Goal: Information Seeking & Learning: Check status

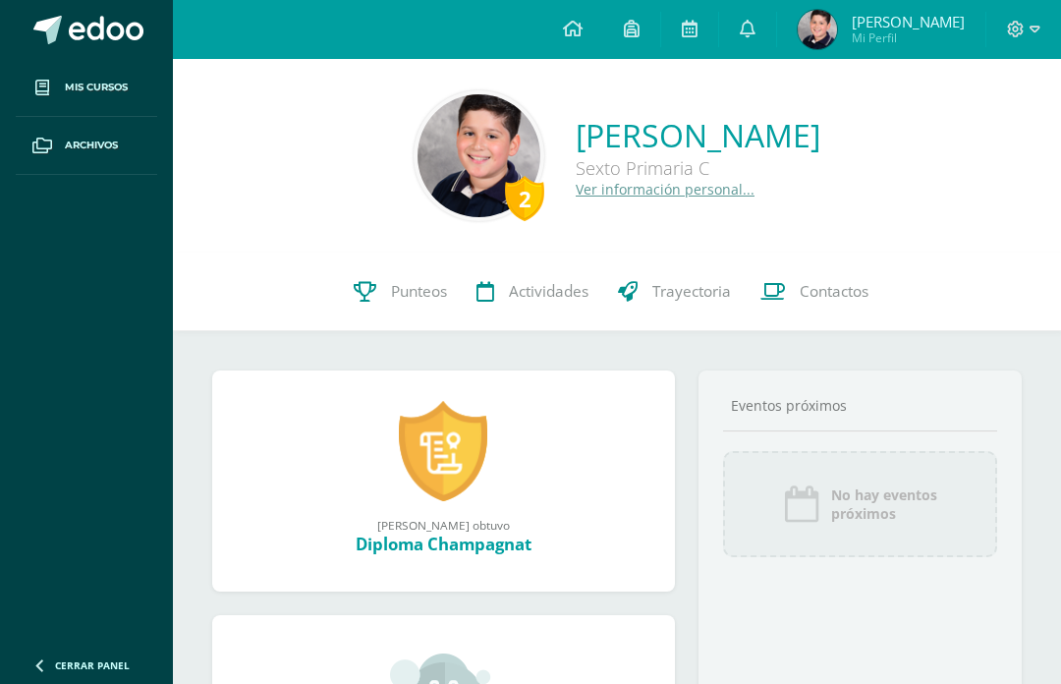
click at [900, 19] on span "[PERSON_NAME]" at bounding box center [908, 22] width 113 height 20
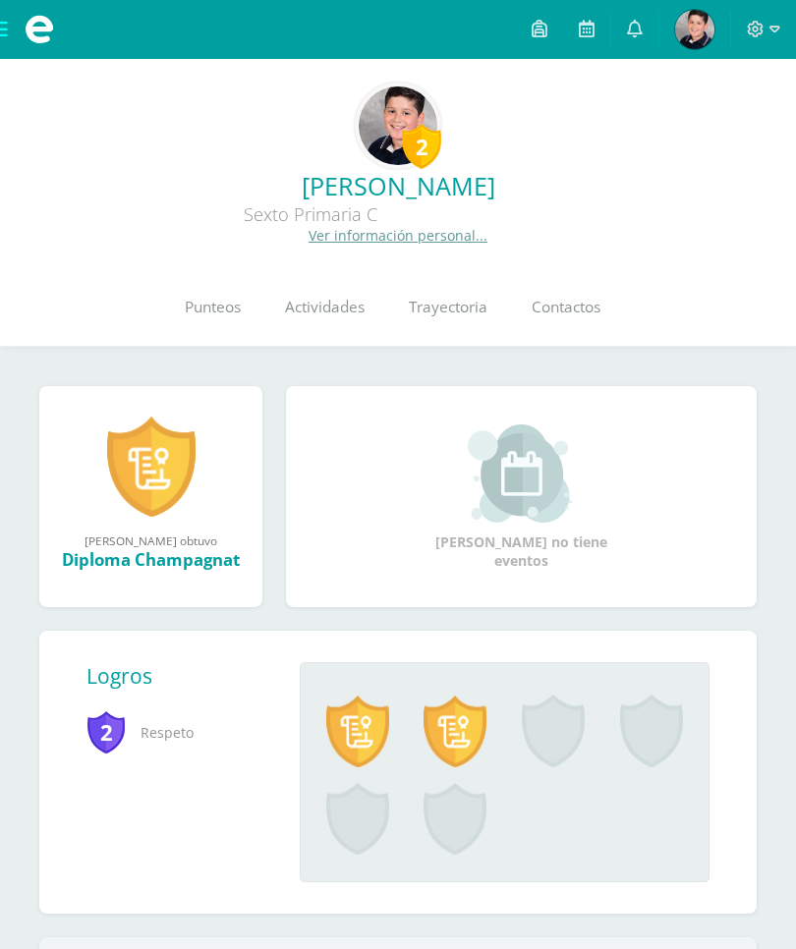
click at [614, 13] on link at bounding box center [634, 29] width 47 height 59
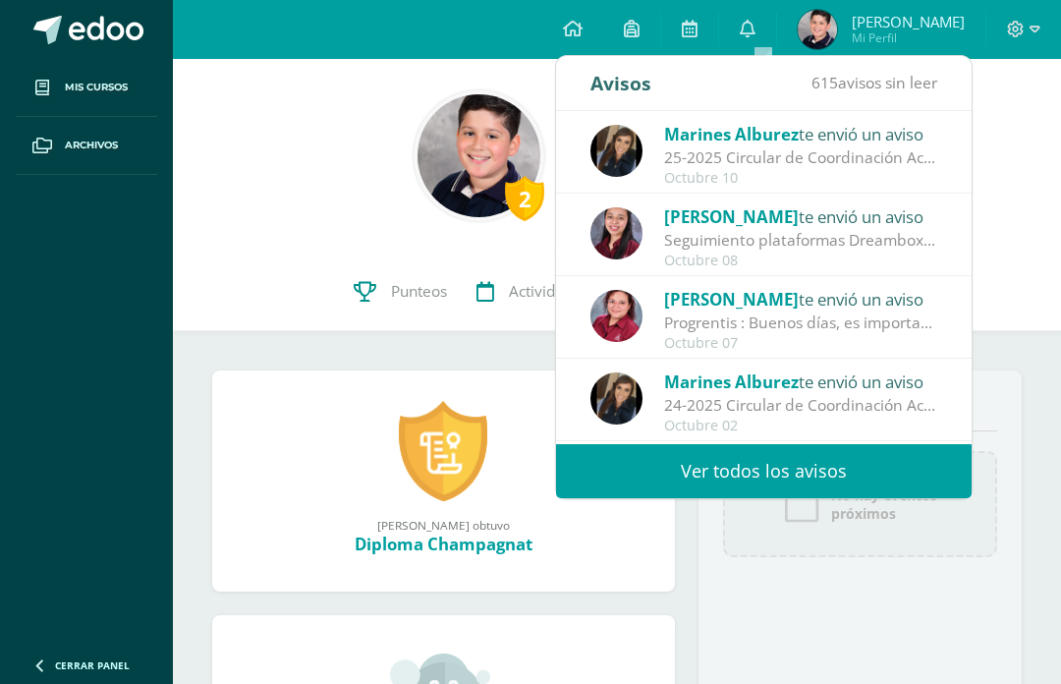
click at [892, 311] on div "Kimberly te envió un aviso" at bounding box center [800, 299] width 273 height 26
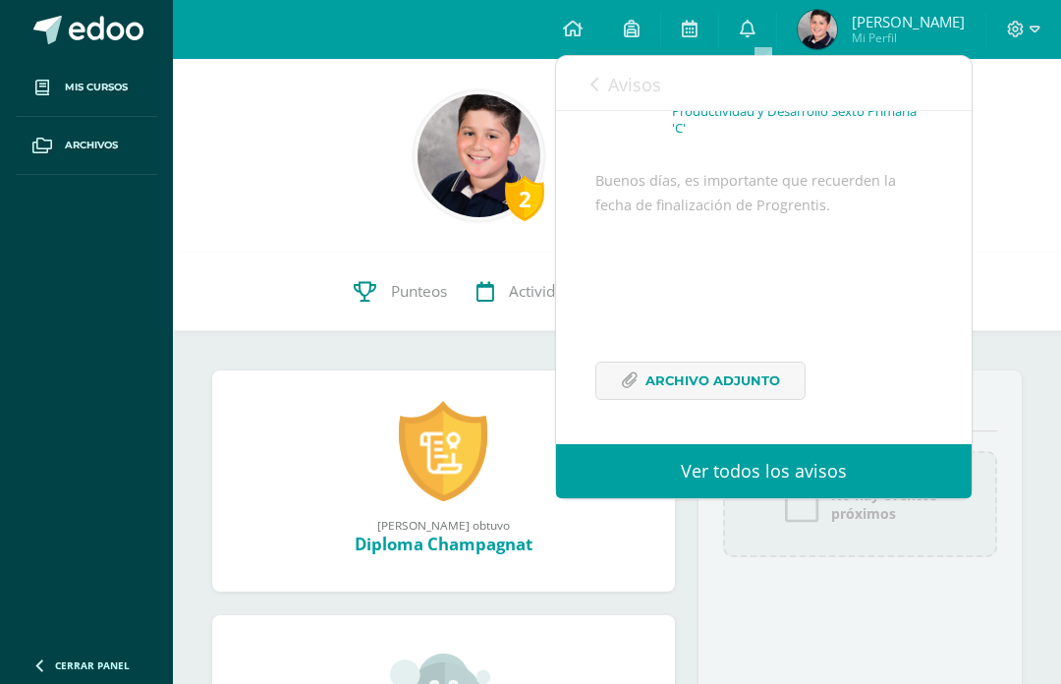
scroll to position [177, 0]
click at [573, 85] on div "Avisos 615 avisos sin leer Avisos" at bounding box center [764, 83] width 416 height 55
click at [622, 74] on span "Avisos" at bounding box center [634, 85] width 53 height 24
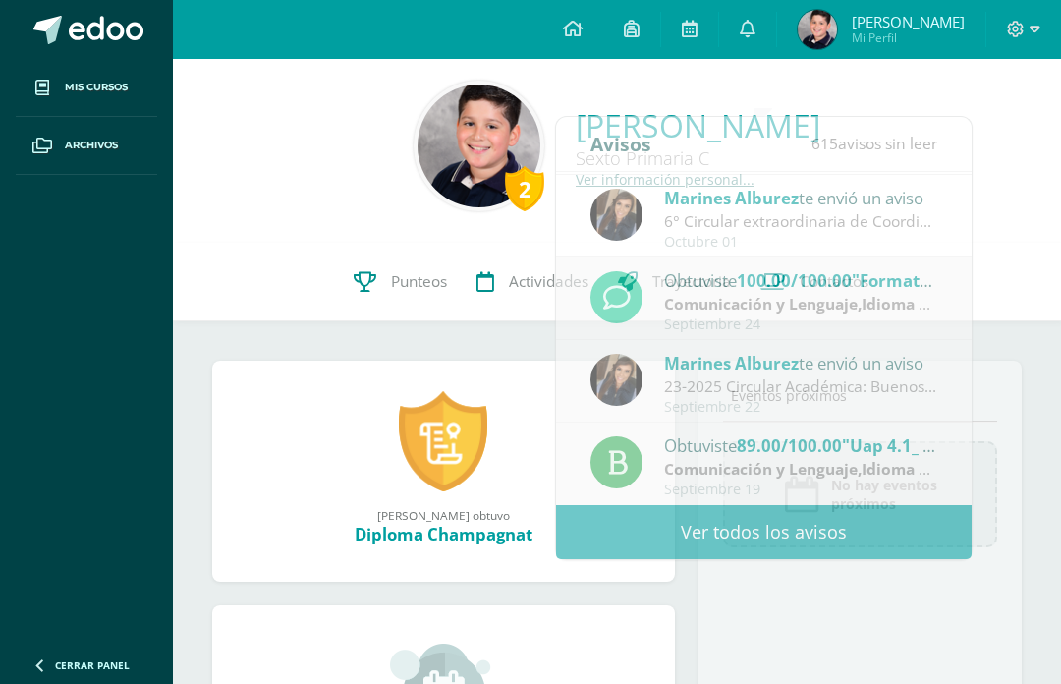
scroll to position [0, 0]
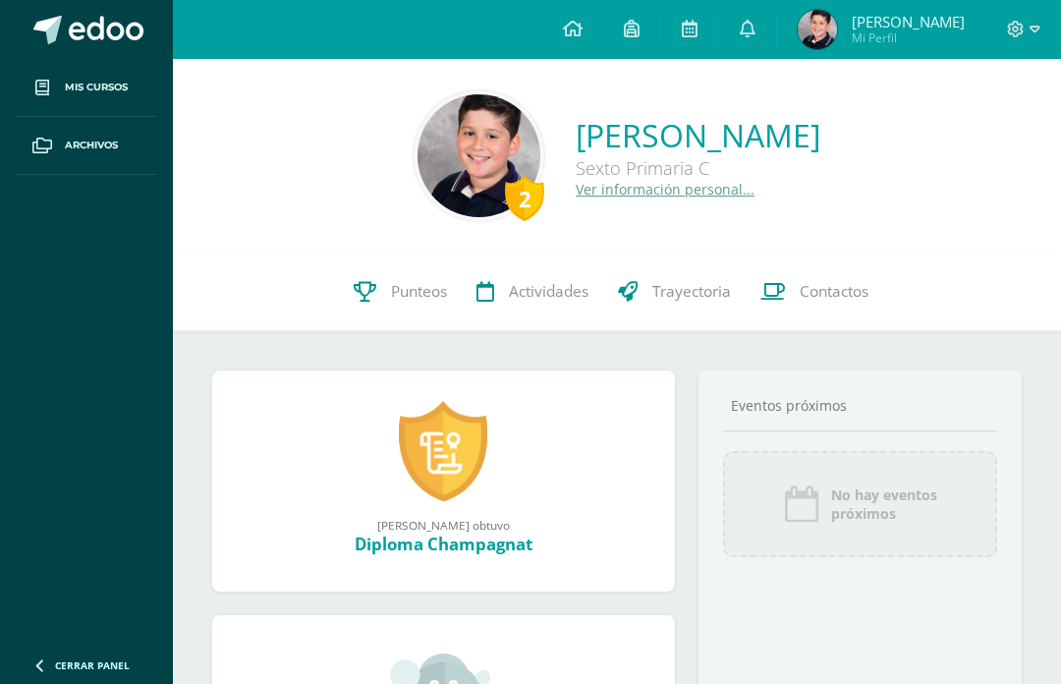
click at [915, 38] on span "Mi Perfil" at bounding box center [908, 37] width 113 height 17
click at [429, 291] on span "Punteos" at bounding box center [419, 291] width 56 height 21
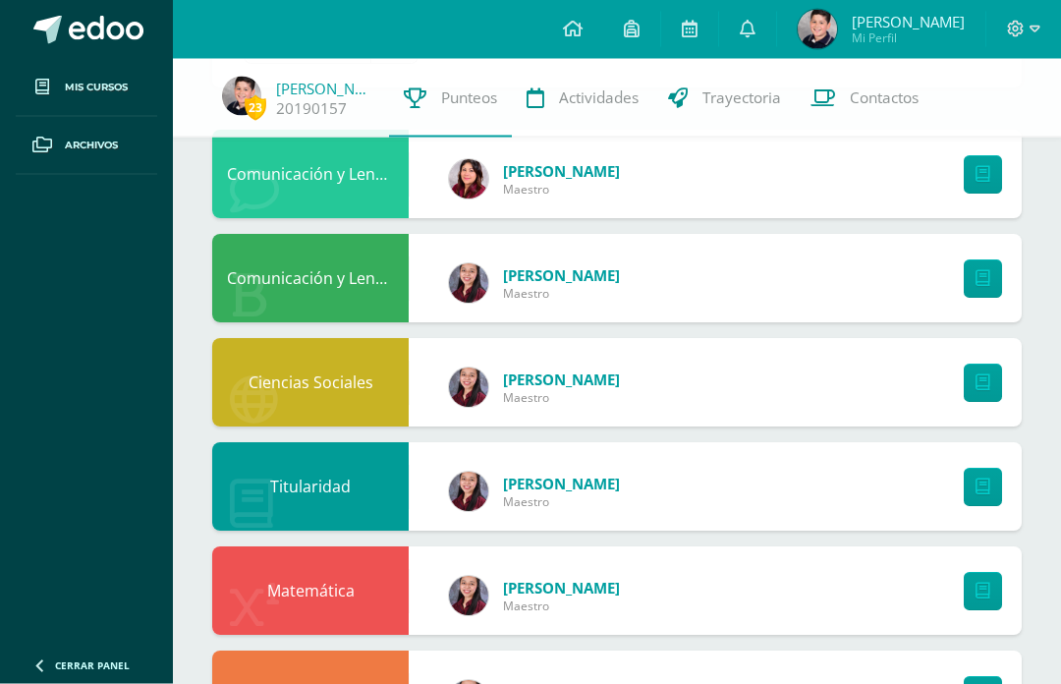
scroll to position [179, 0]
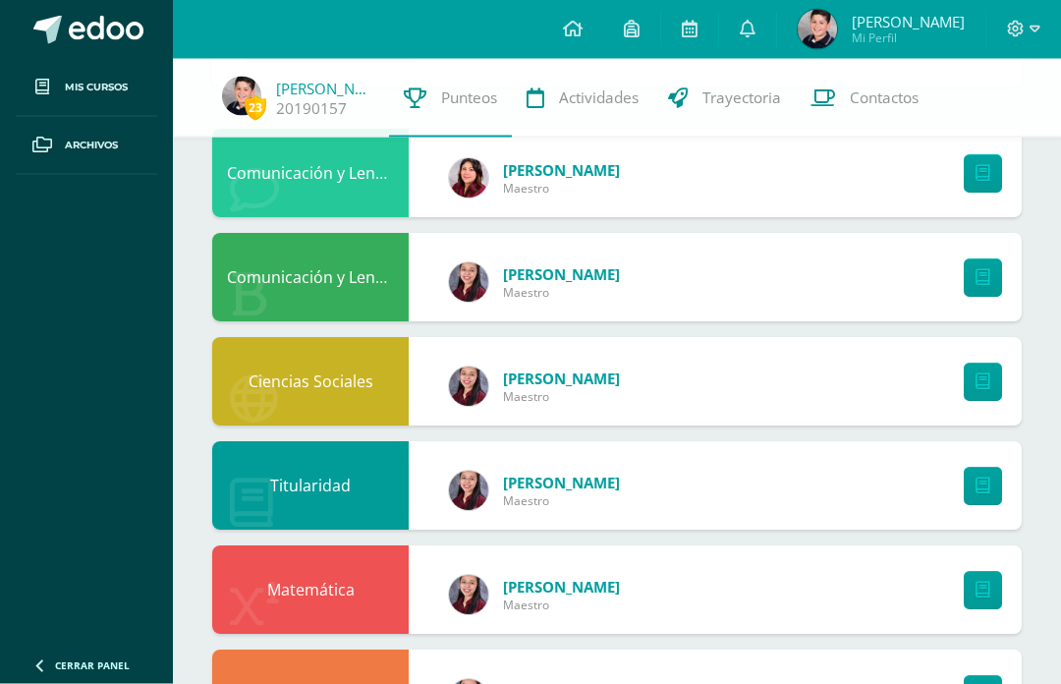
click at [972, 156] on link at bounding box center [983, 174] width 38 height 38
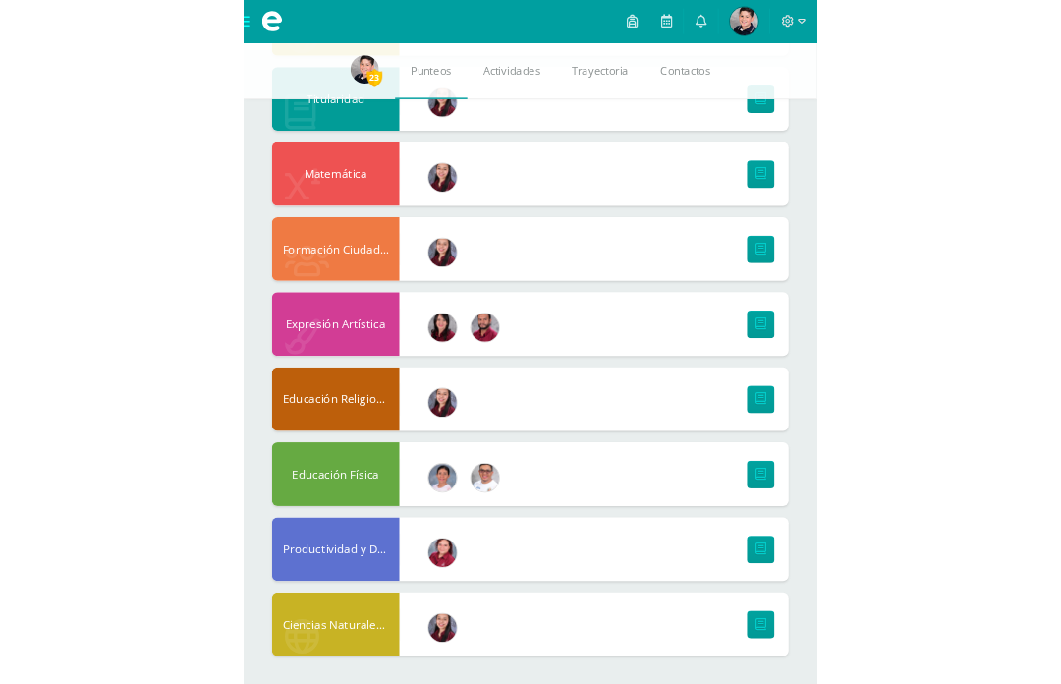
scroll to position [795, 0]
